Goal: Check status: Check status

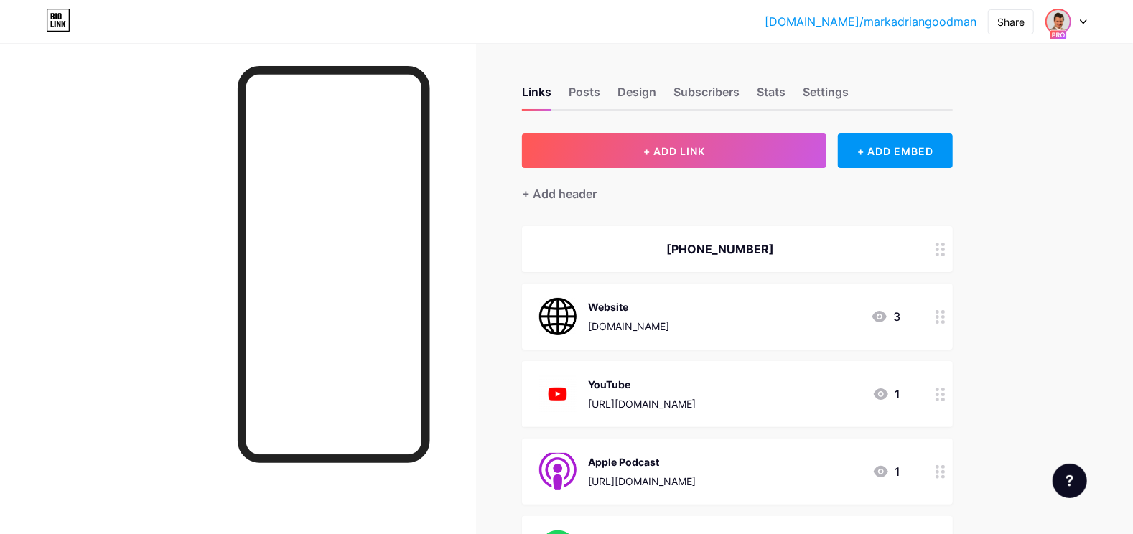
click at [1072, 24] on div at bounding box center [1059, 22] width 26 height 26
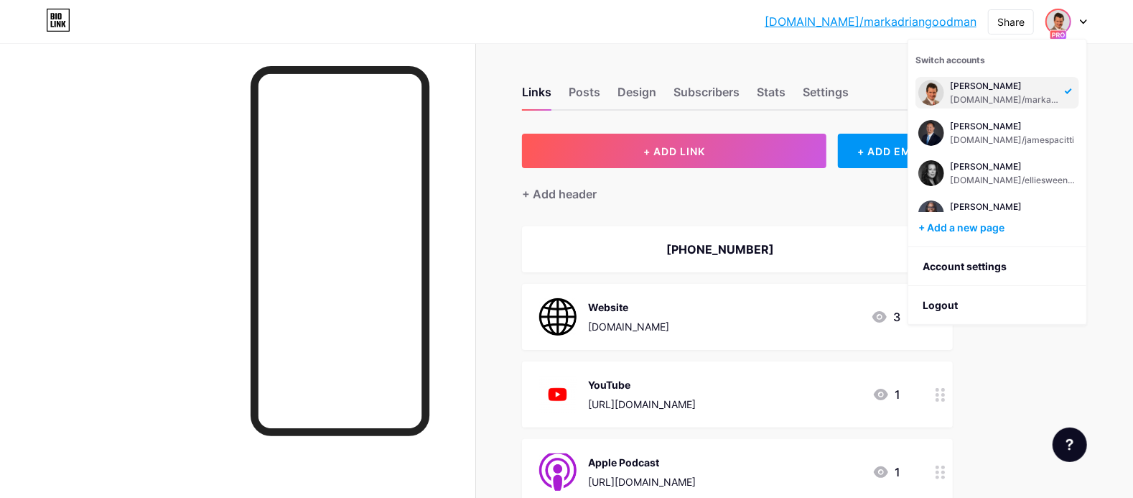
click at [74, 190] on div at bounding box center [238, 292] width 476 height 498
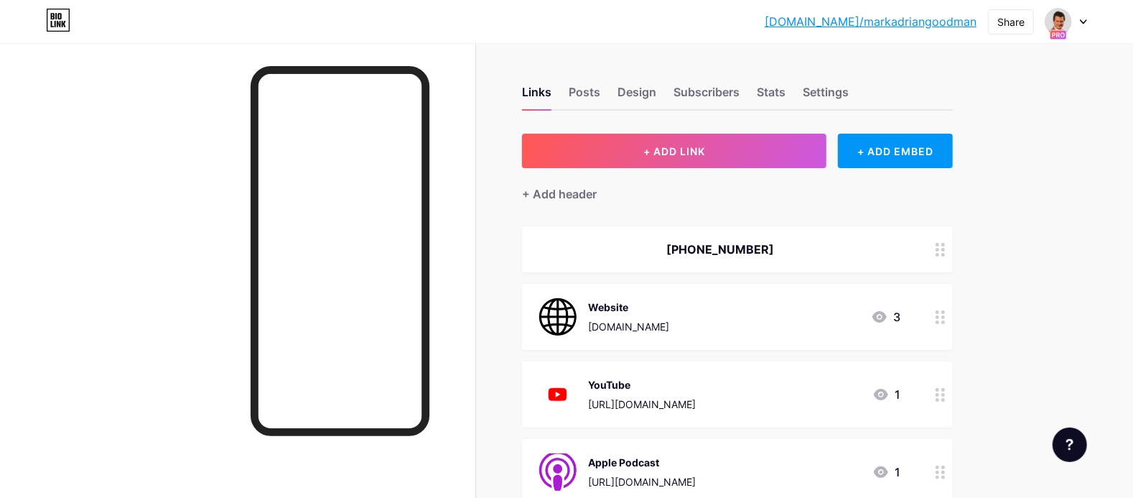
click at [1082, 19] on icon at bounding box center [1083, 21] width 7 height 5
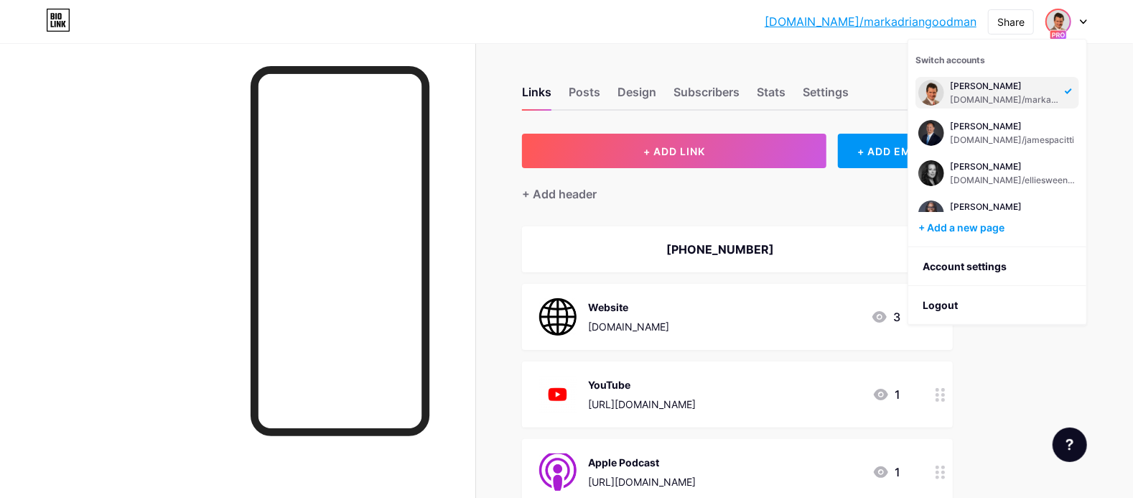
scroll to position [307, 0]
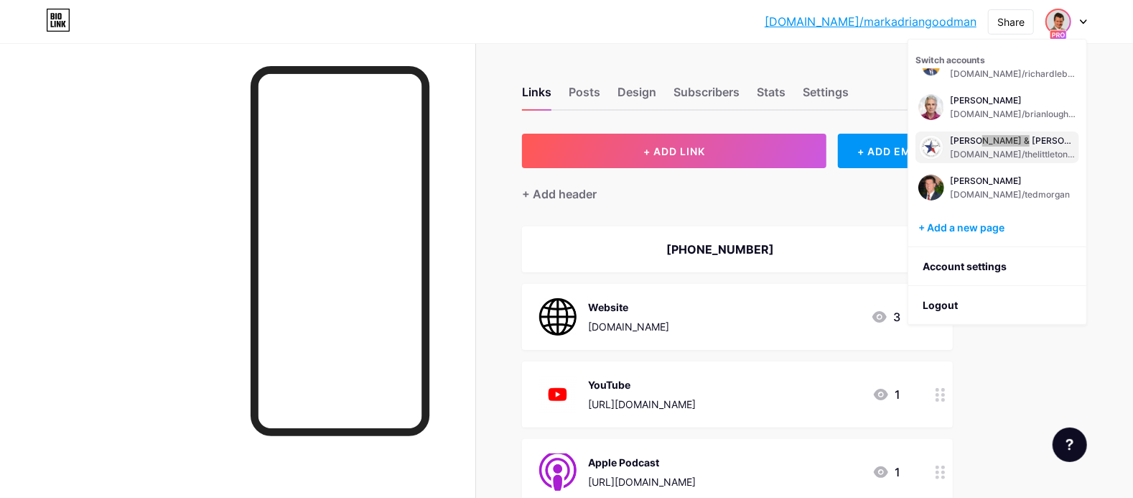
click at [1015, 147] on div "Larry Littleton & Paul Littleton bio.link/thelittletonlawfirm" at bounding box center [1013, 147] width 126 height 26
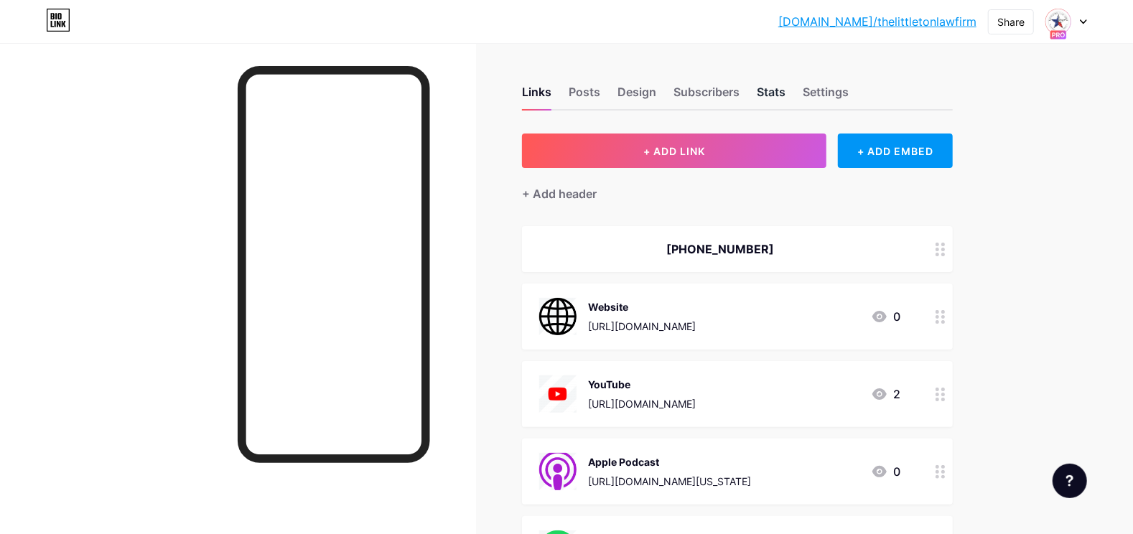
click at [774, 86] on div "Stats" at bounding box center [771, 96] width 29 height 26
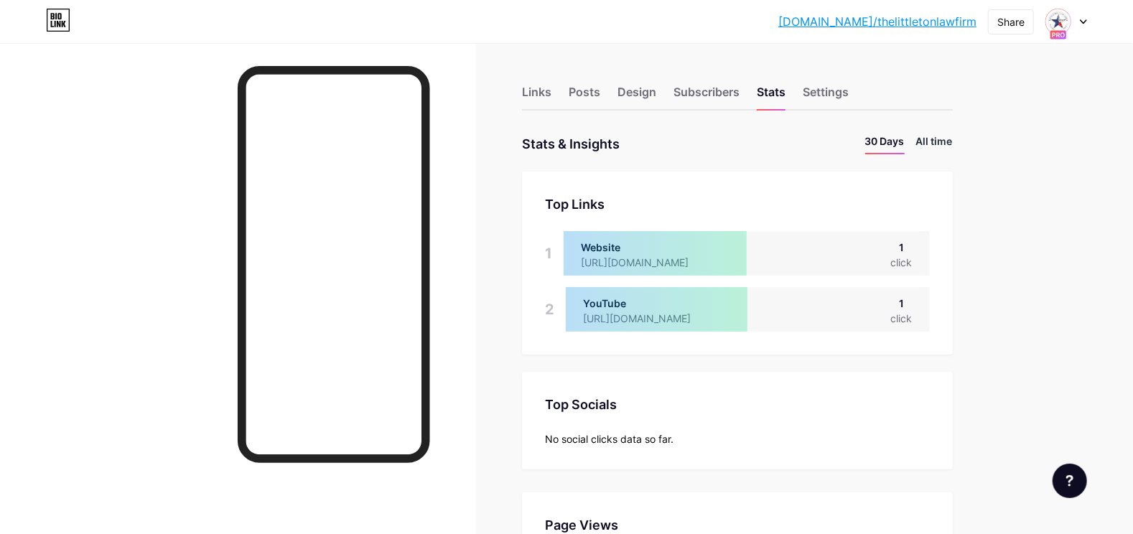
click at [950, 135] on li "All time" at bounding box center [935, 144] width 37 height 21
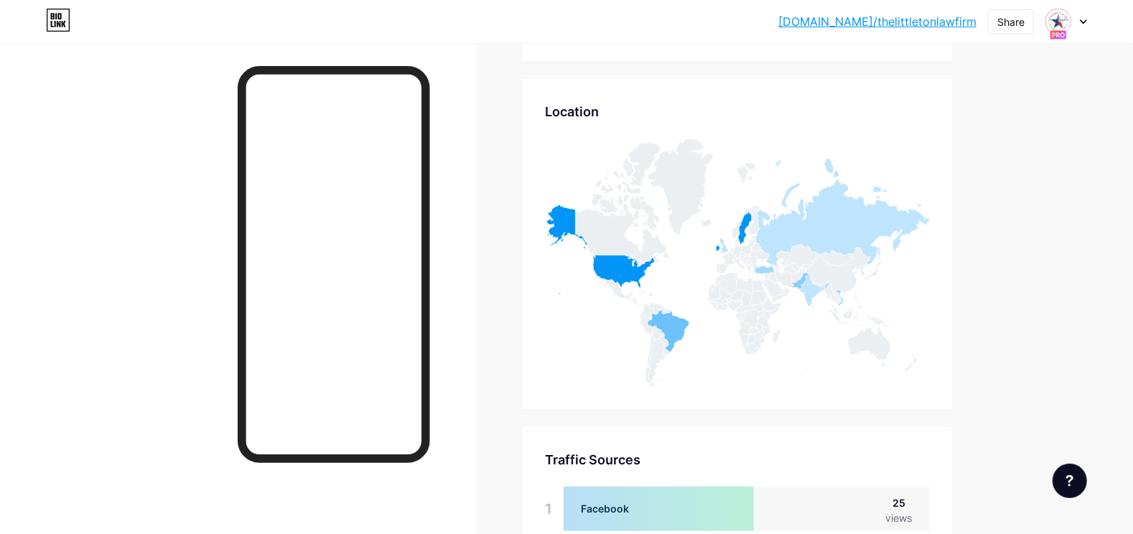
scroll to position [862, 0]
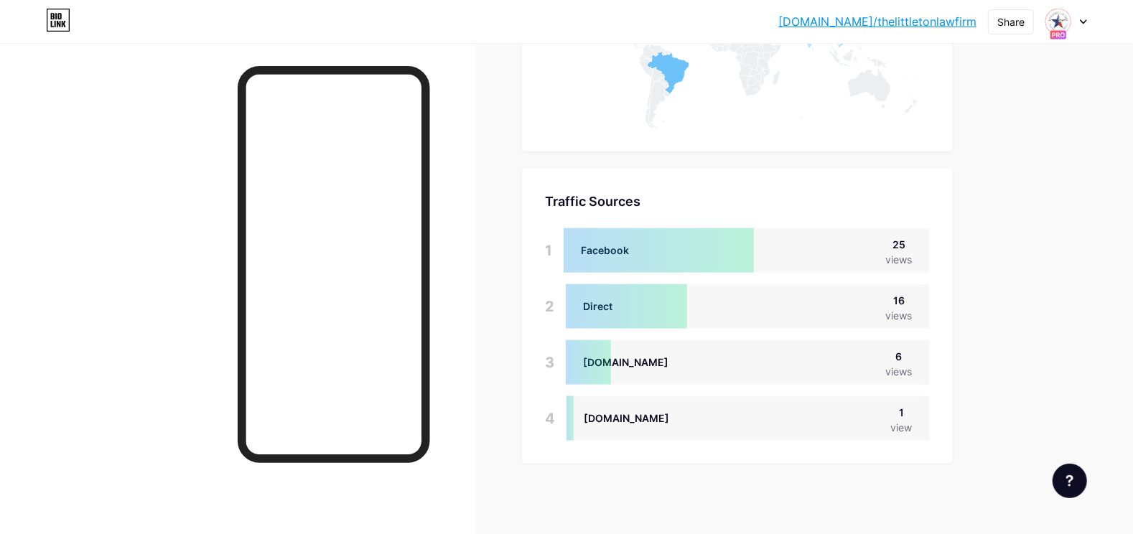
click at [1072, 32] on div at bounding box center [1067, 22] width 42 height 26
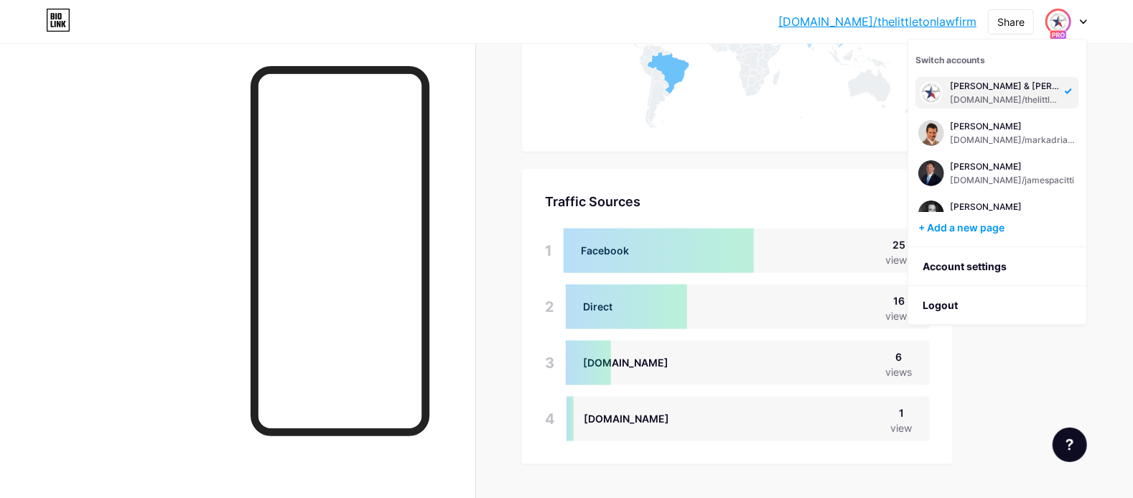
scroll to position [468, 0]
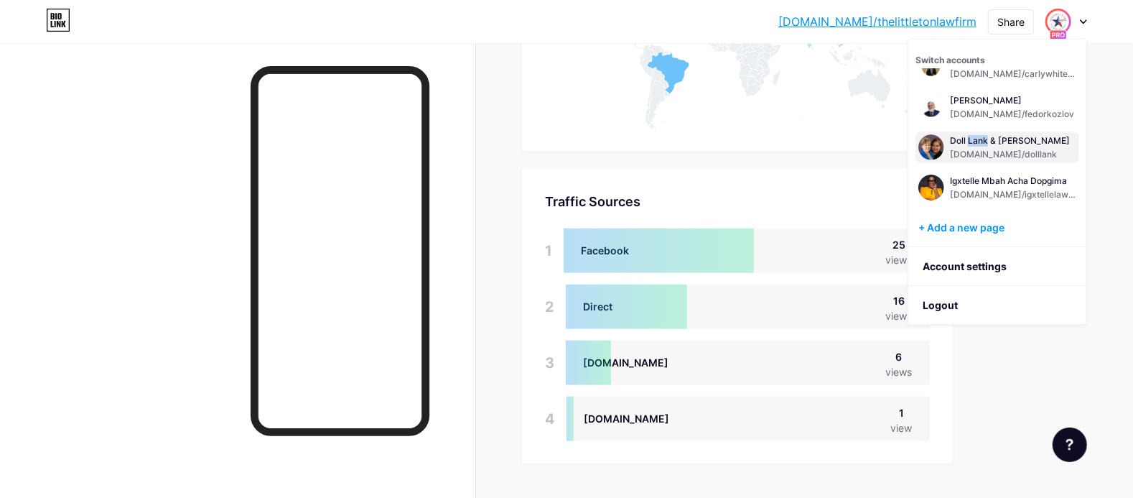
click at [980, 154] on div "[DOMAIN_NAME]/dolllank" at bounding box center [1010, 154] width 120 height 11
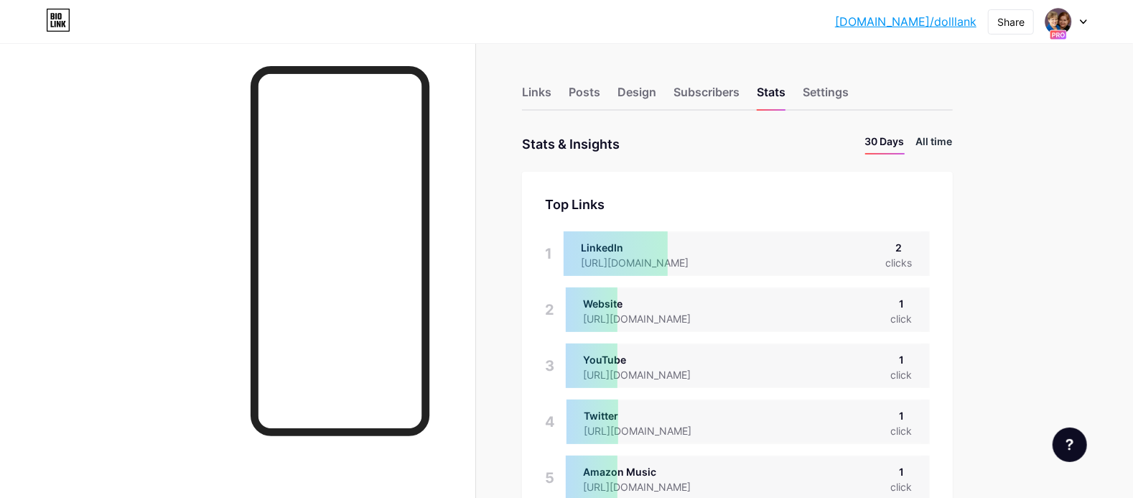
click at [947, 143] on li "All time" at bounding box center [935, 144] width 37 height 21
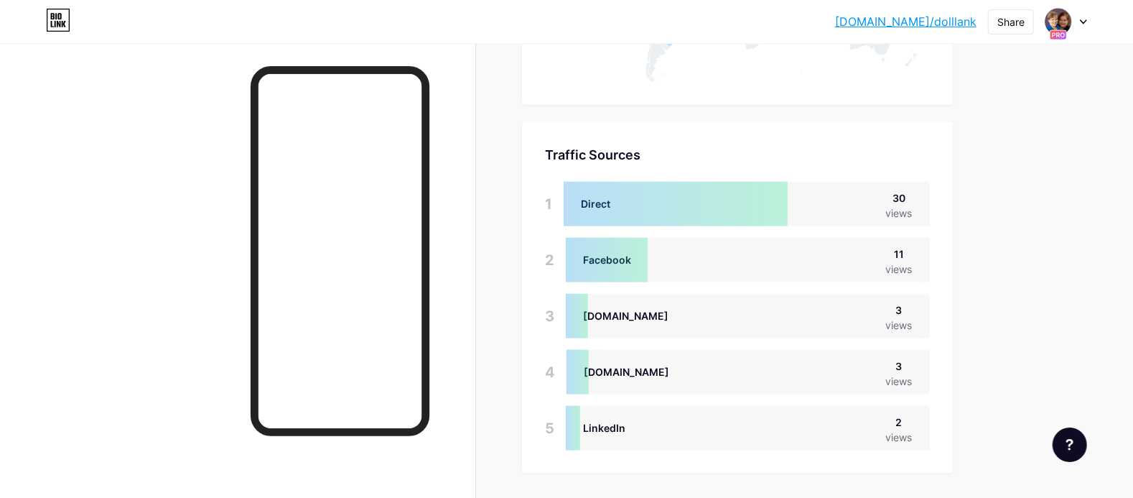
scroll to position [955, 0]
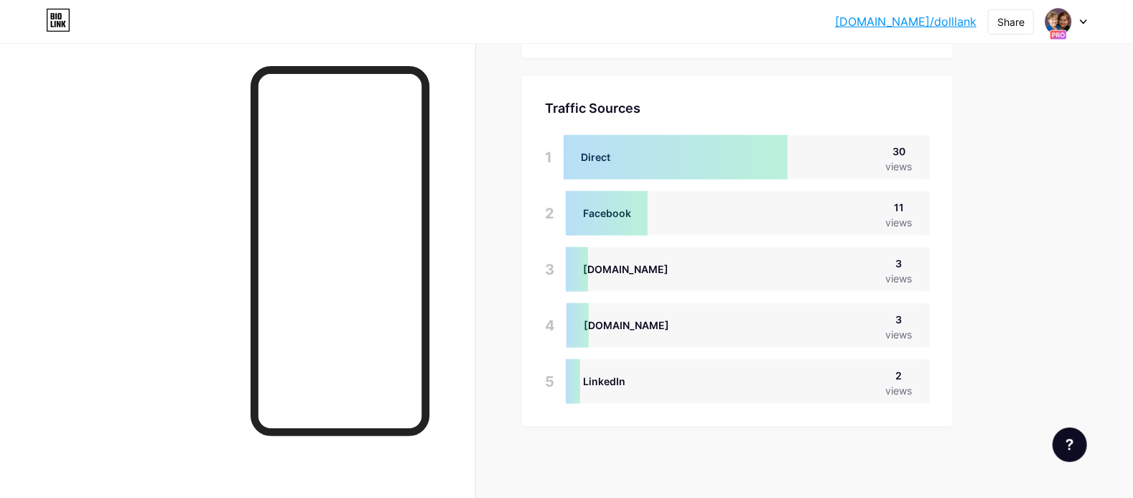
click at [1081, 36] on div "[DOMAIN_NAME]/dollla... [DOMAIN_NAME]/dolllank Share Switch accounts Doll [PERS…" at bounding box center [566, 21] width 1133 height 43
click at [1080, 32] on div at bounding box center [1067, 22] width 42 height 26
